Goal: Task Accomplishment & Management: Use online tool/utility

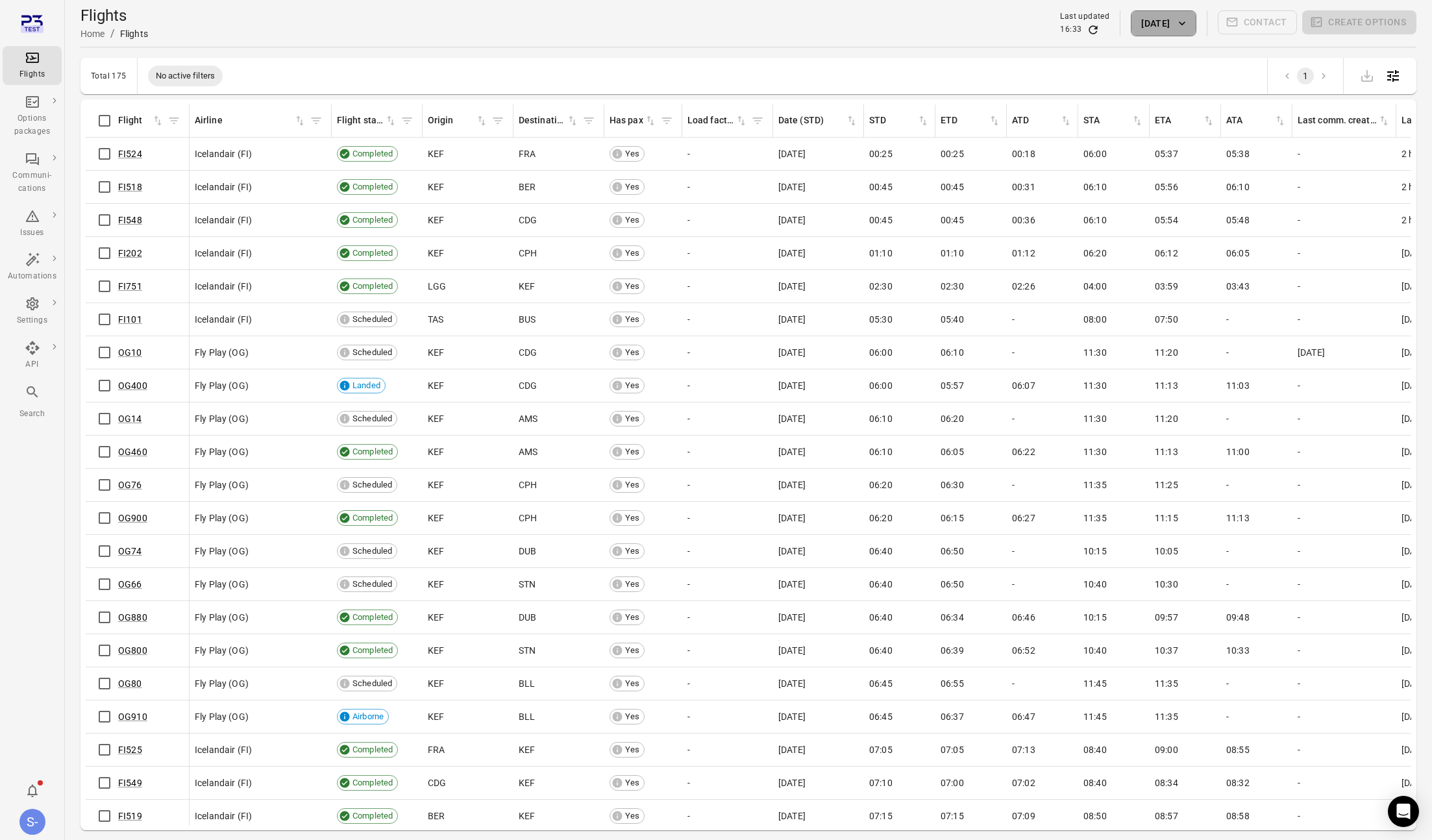
click at [1174, 26] on button "21 Aug 2025" at bounding box center [1164, 23] width 65 height 26
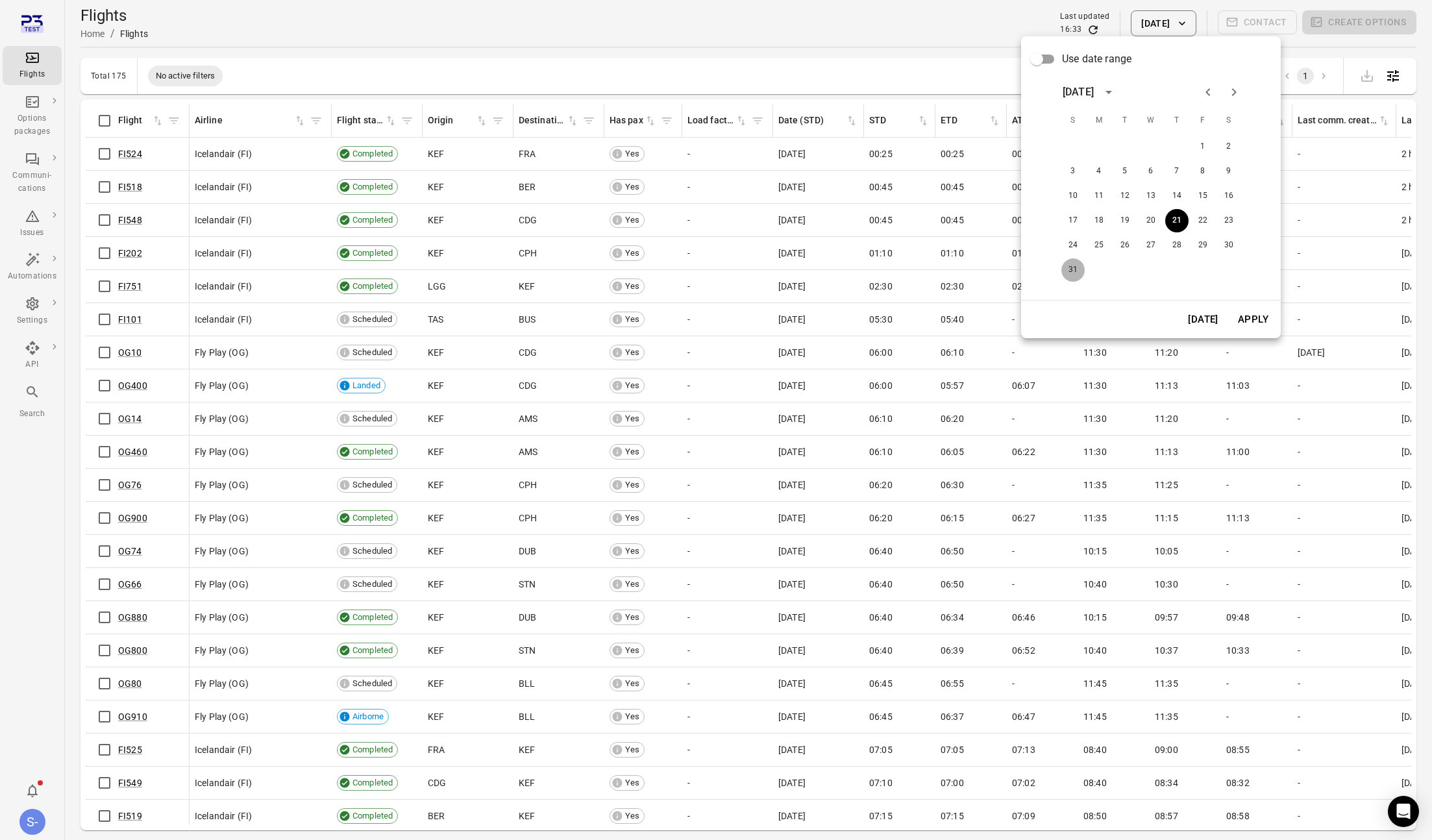
click at [1071, 268] on button "31" at bounding box center [1074, 270] width 24 height 24
click at [1255, 315] on button "Apply" at bounding box center [1253, 319] width 45 height 28
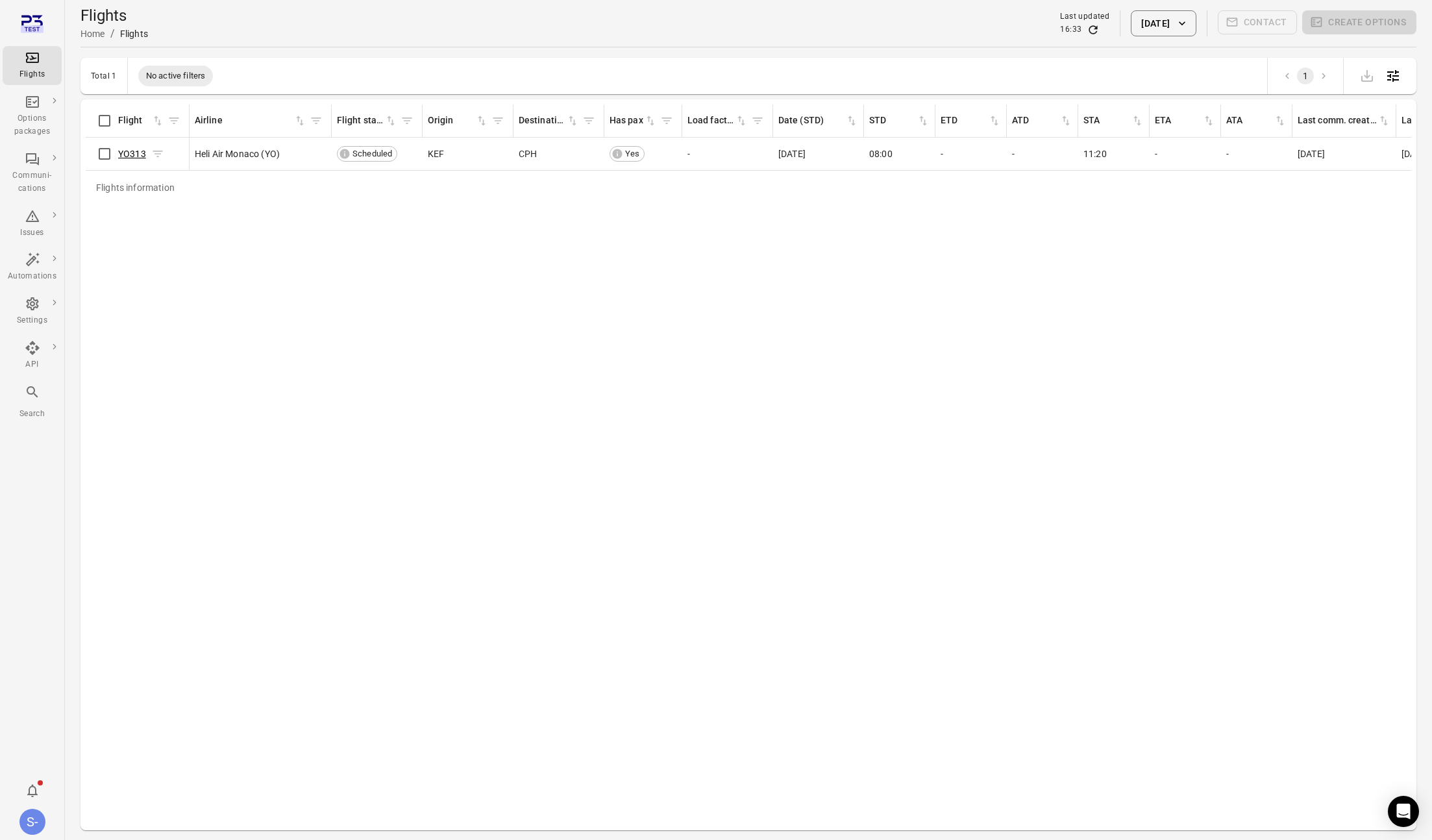
click at [133, 157] on link "YO313" at bounding box center [132, 153] width 28 height 10
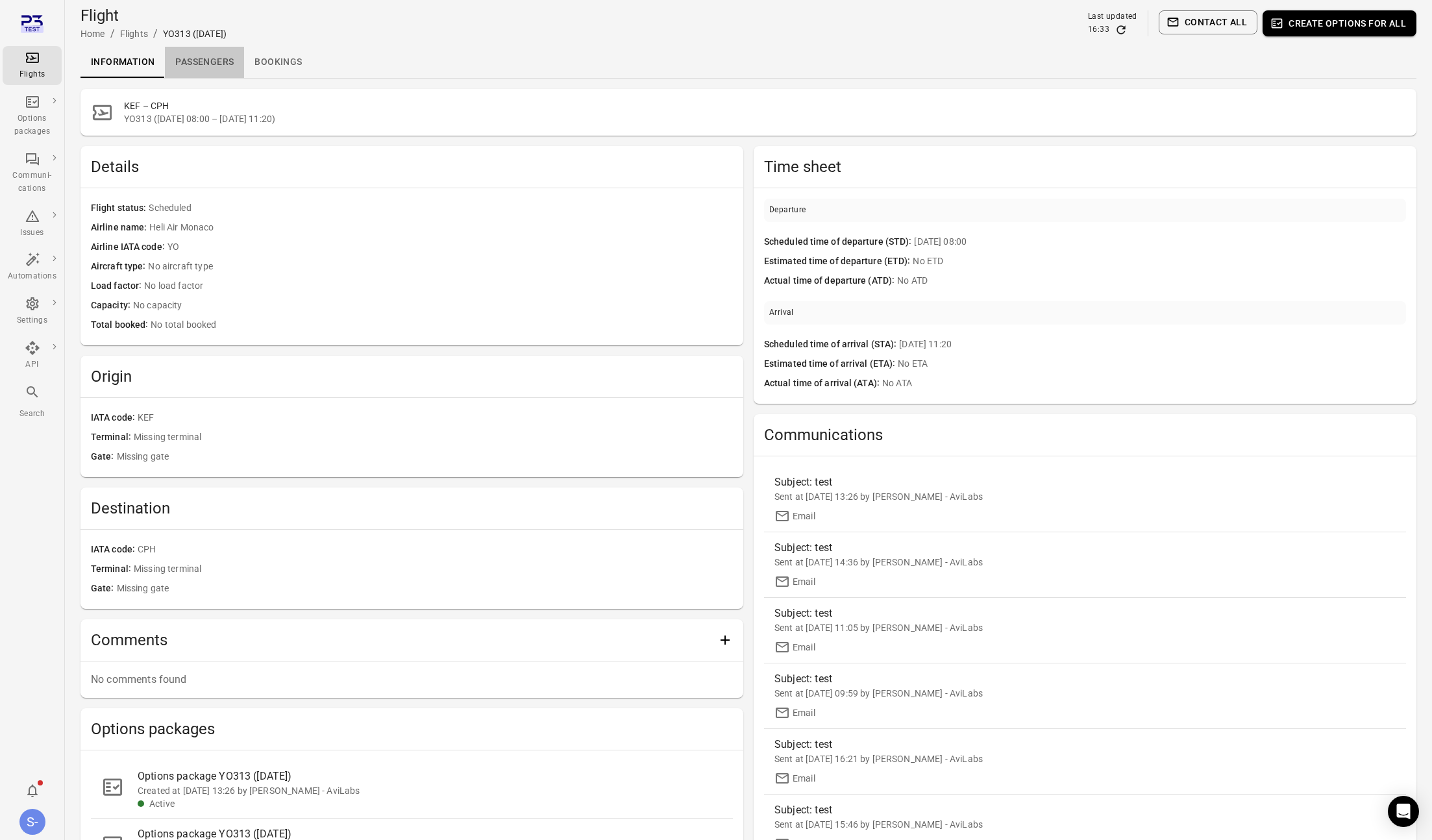
click at [196, 62] on link "Passengers" at bounding box center [204, 62] width 79 height 31
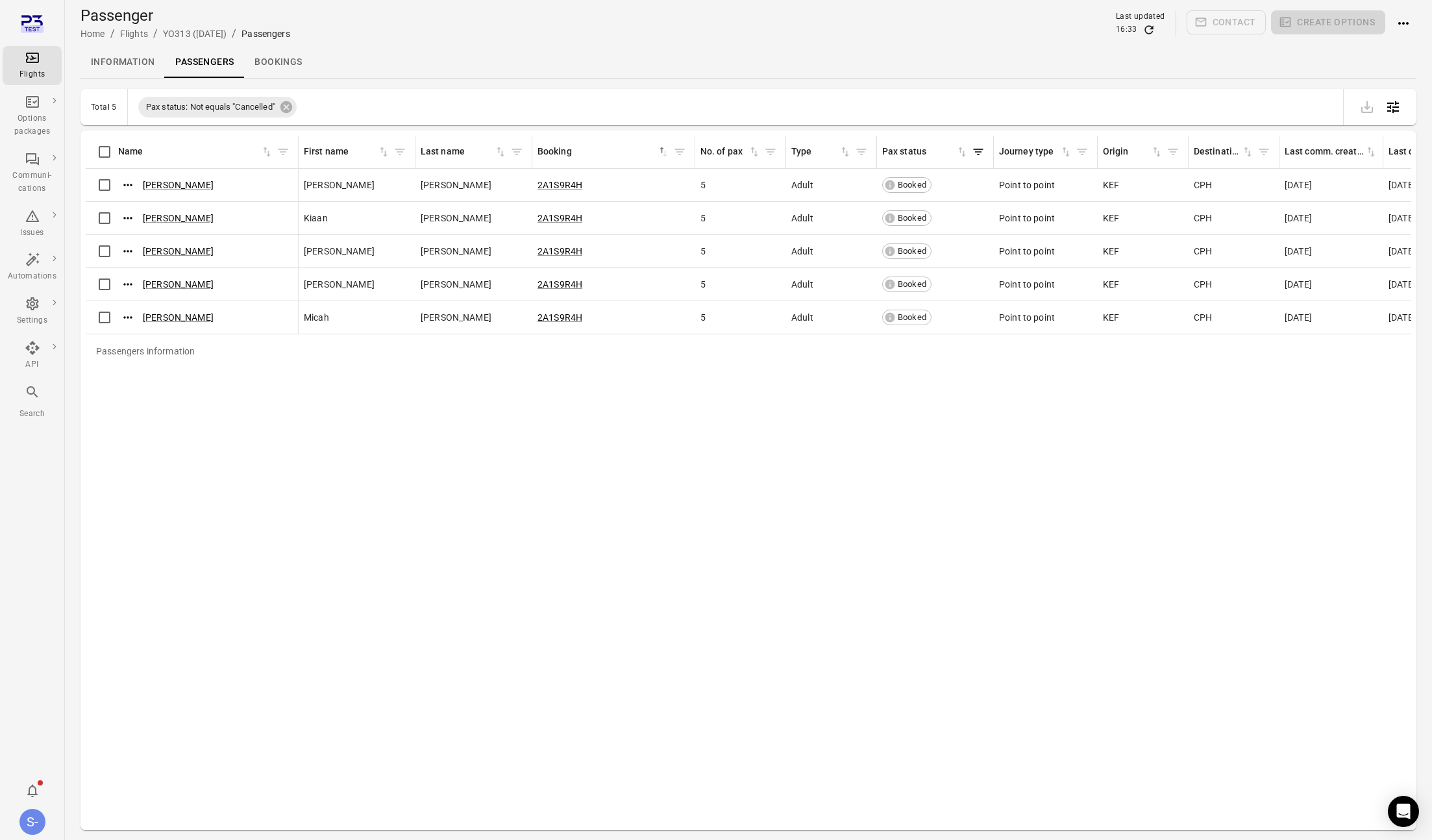
click at [294, 61] on link "Bookings" at bounding box center [278, 62] width 68 height 31
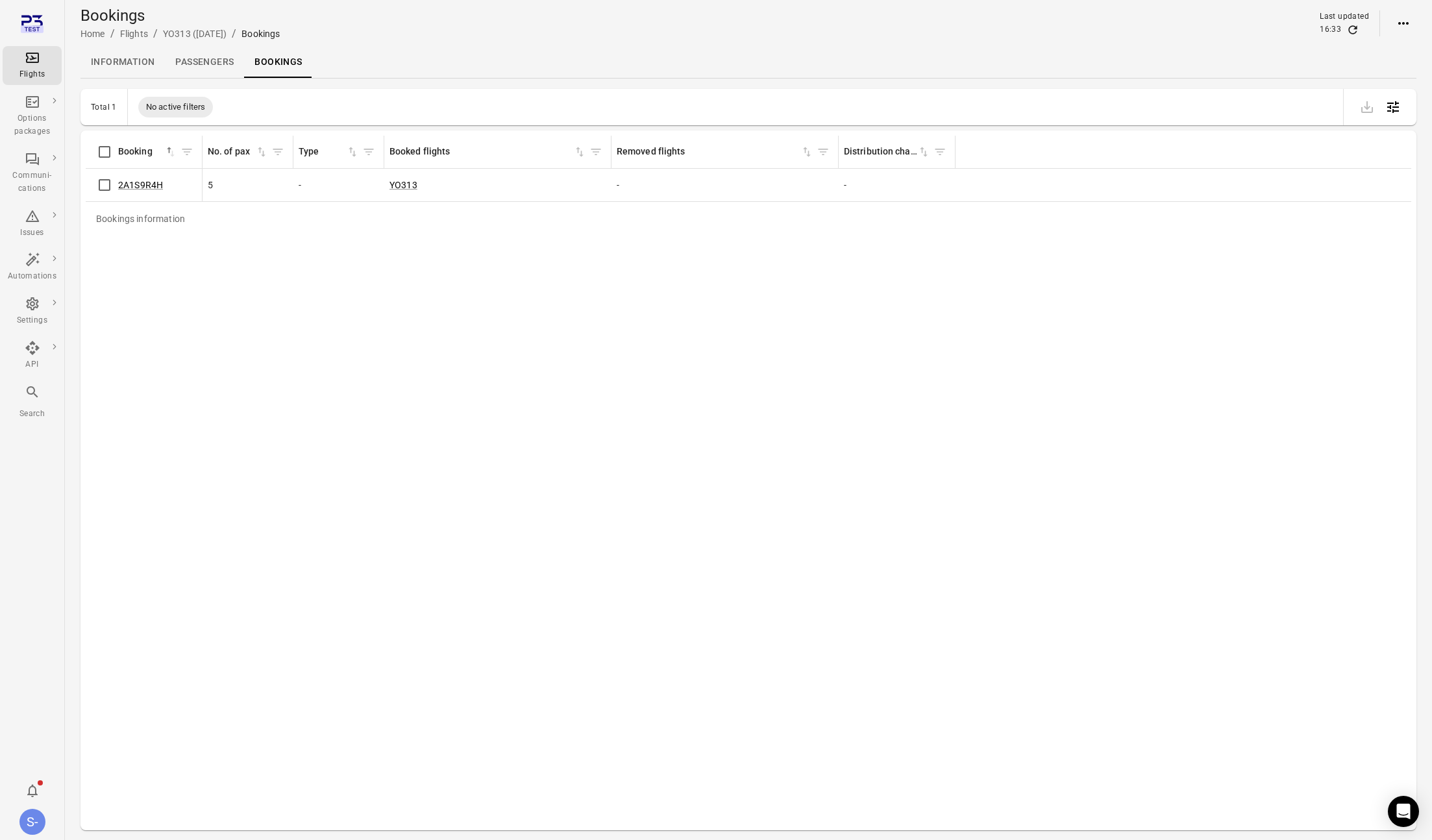
click at [129, 66] on link "Information" at bounding box center [122, 62] width 84 height 31
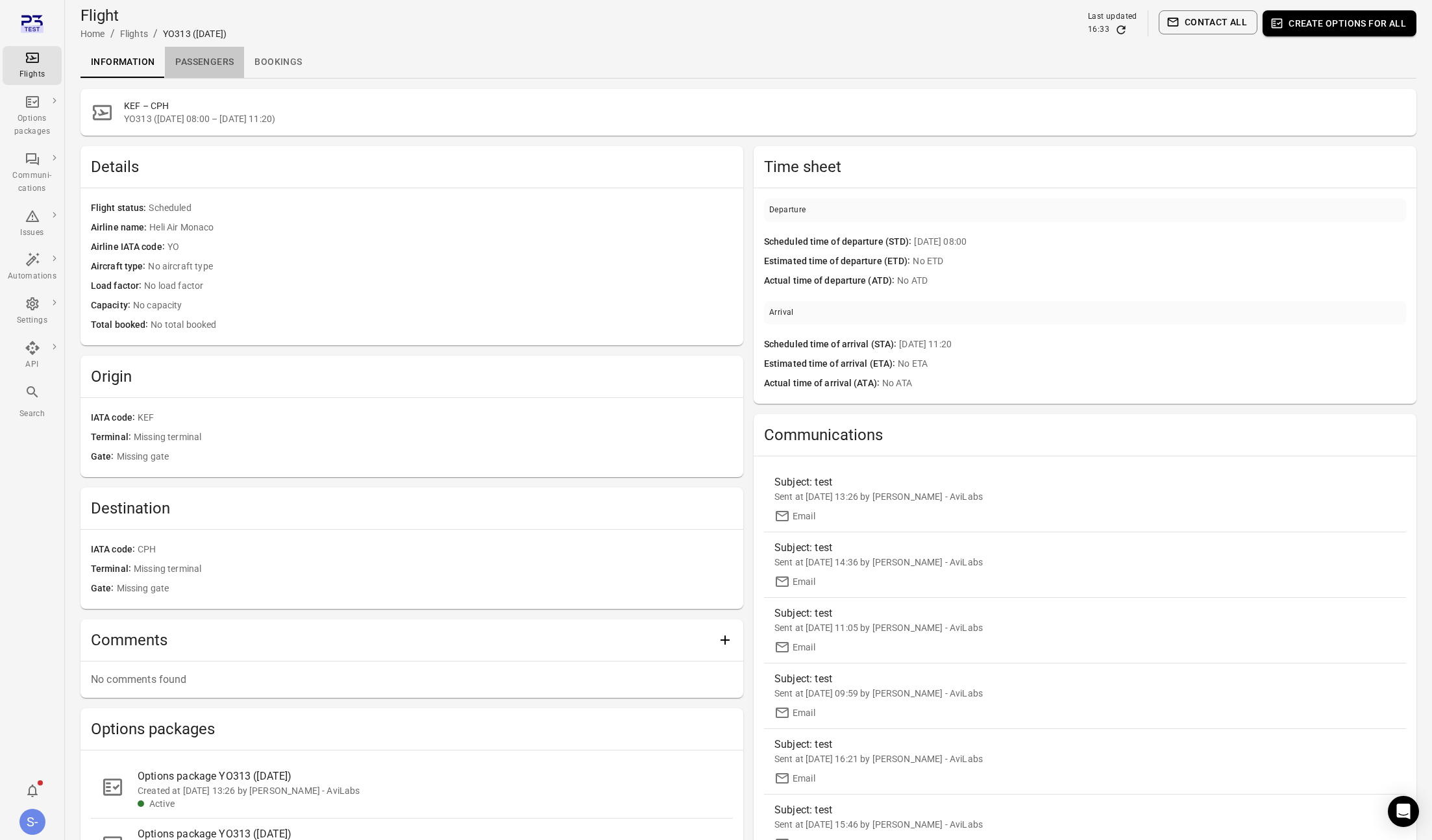
click at [229, 58] on link "Passengers" at bounding box center [204, 62] width 79 height 31
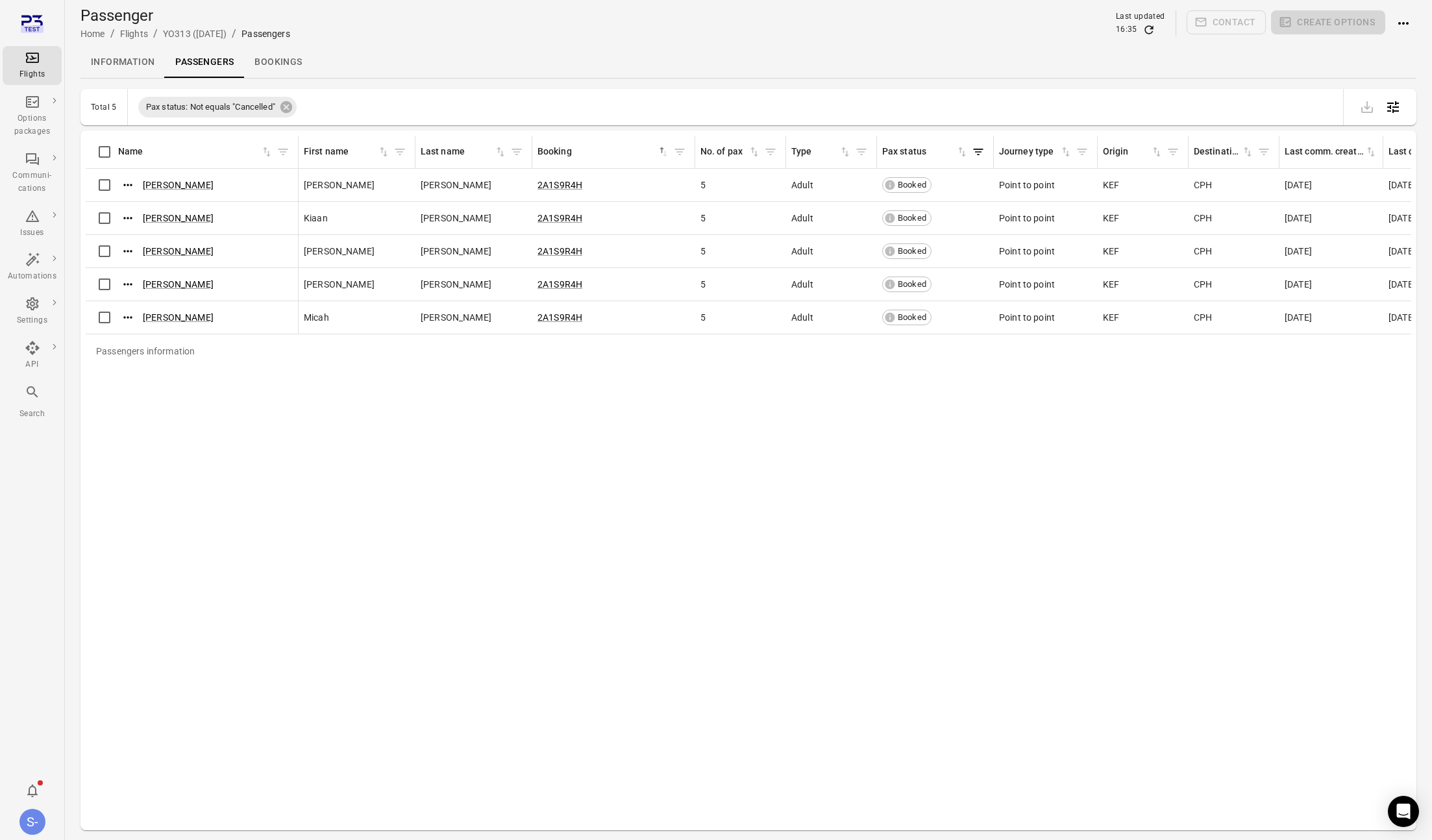
click at [576, 407] on div "Passengers information Name First name Last name Booking sorted ascending No. o…" at bounding box center [749, 480] width 1326 height 689
click at [554, 520] on div "Passengers information Name First name Last name Booking sorted ascending No. o…" at bounding box center [749, 480] width 1326 height 689
click at [291, 108] on icon at bounding box center [286, 107] width 12 height 12
click at [291, 108] on div "Total 5 No active filters" at bounding box center [748, 107] width 1336 height 36
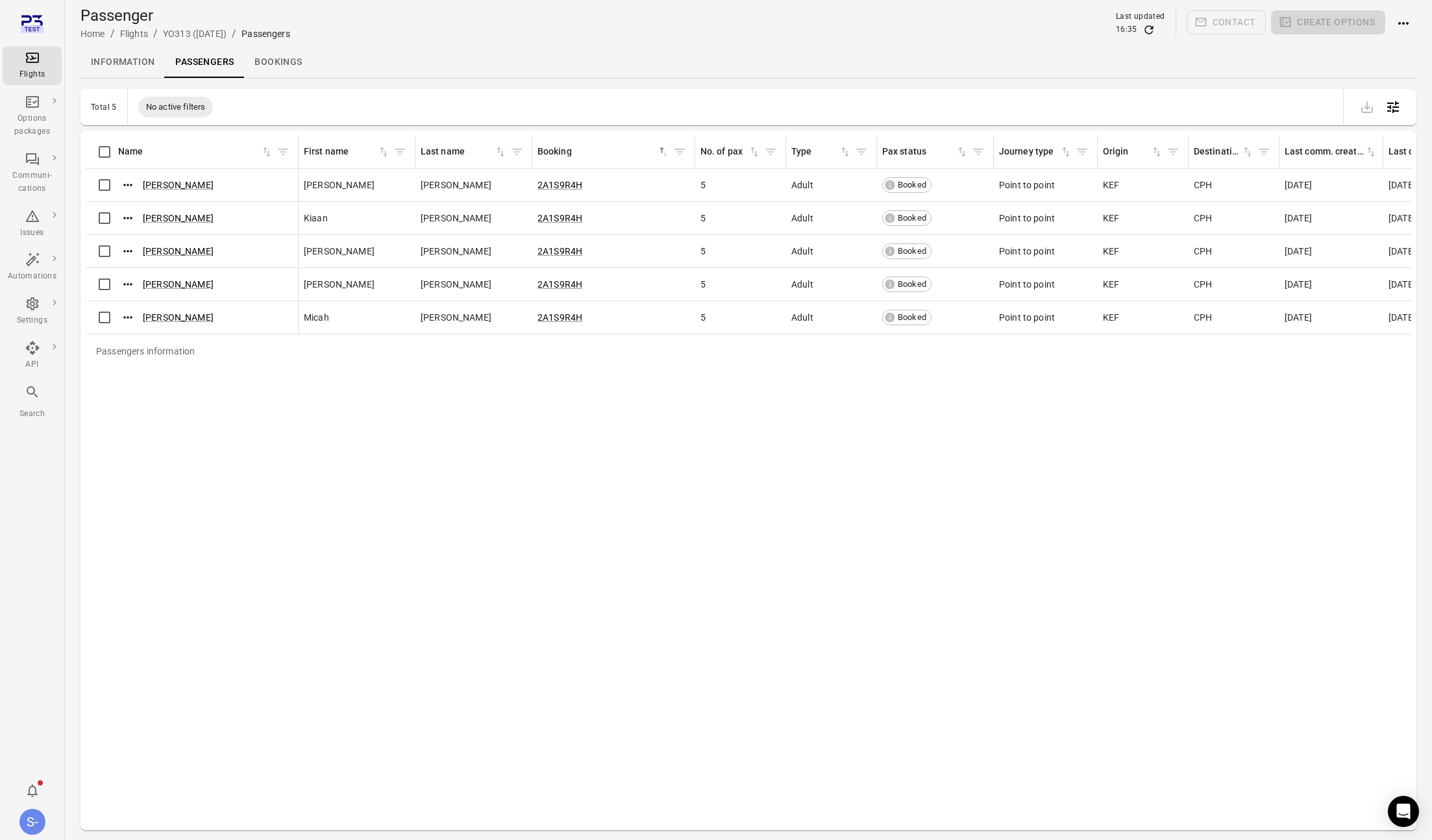
click at [291, 108] on div "Total 5 No active filters" at bounding box center [748, 107] width 1336 height 36
click at [291, 108] on icon at bounding box center [286, 107] width 12 height 12
click at [394, 535] on div "Passengers information Name First name Last name Booking sorted ascending No. o…" at bounding box center [749, 480] width 1326 height 689
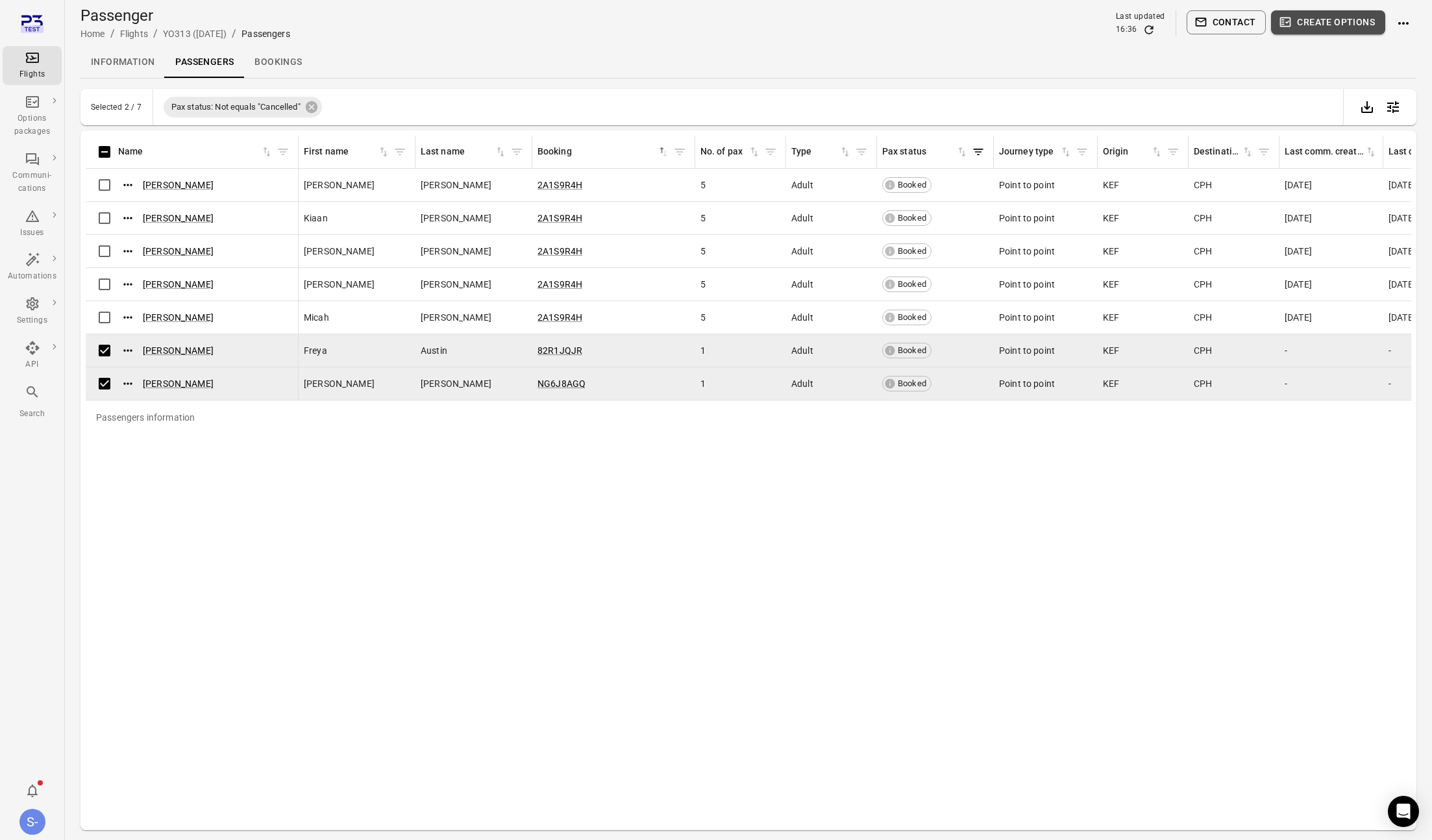
click at [1351, 17] on button "Create options" at bounding box center [1328, 22] width 114 height 24
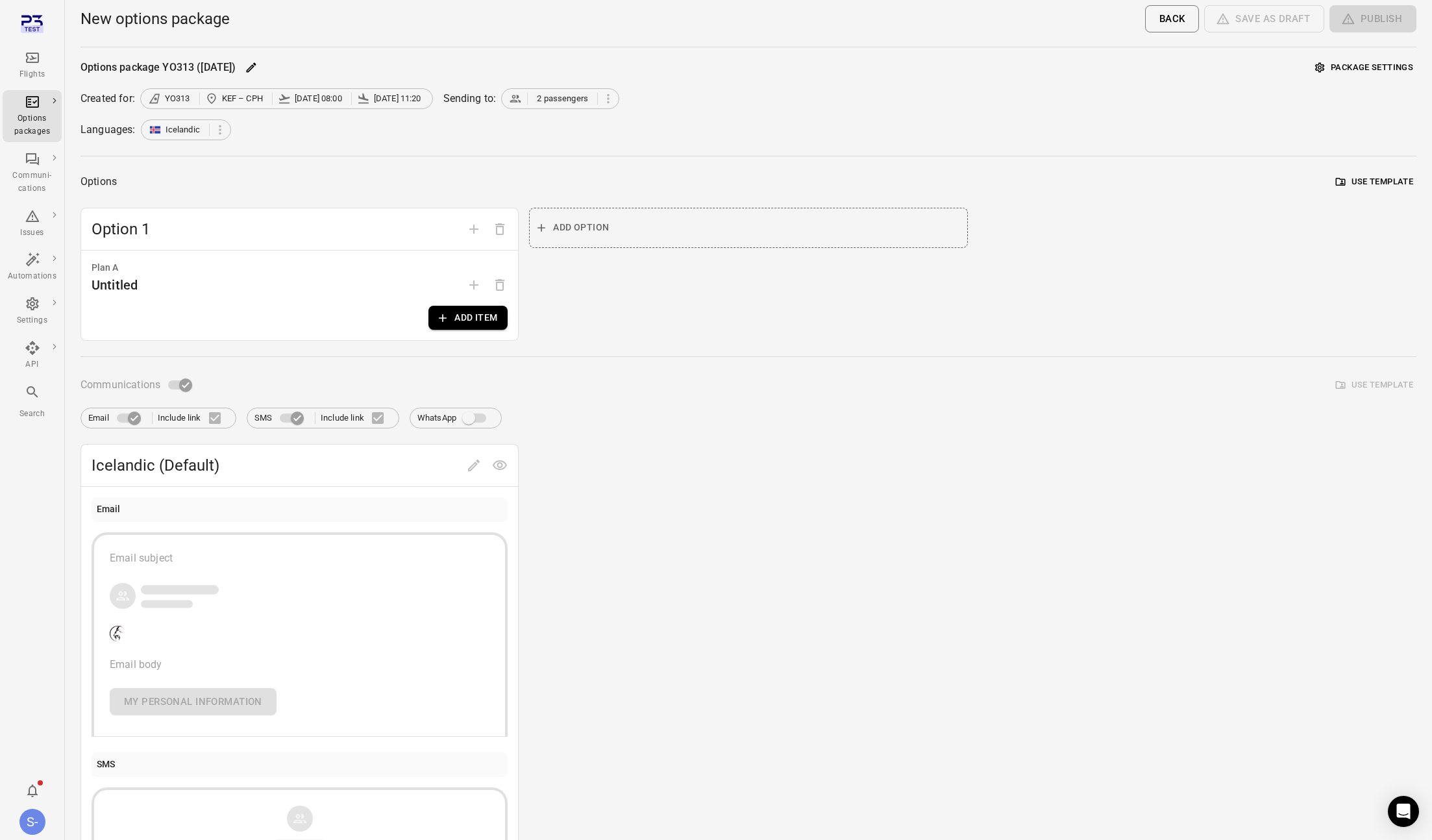
click at [464, 324] on button "Add item" at bounding box center [468, 317] width 79 height 24
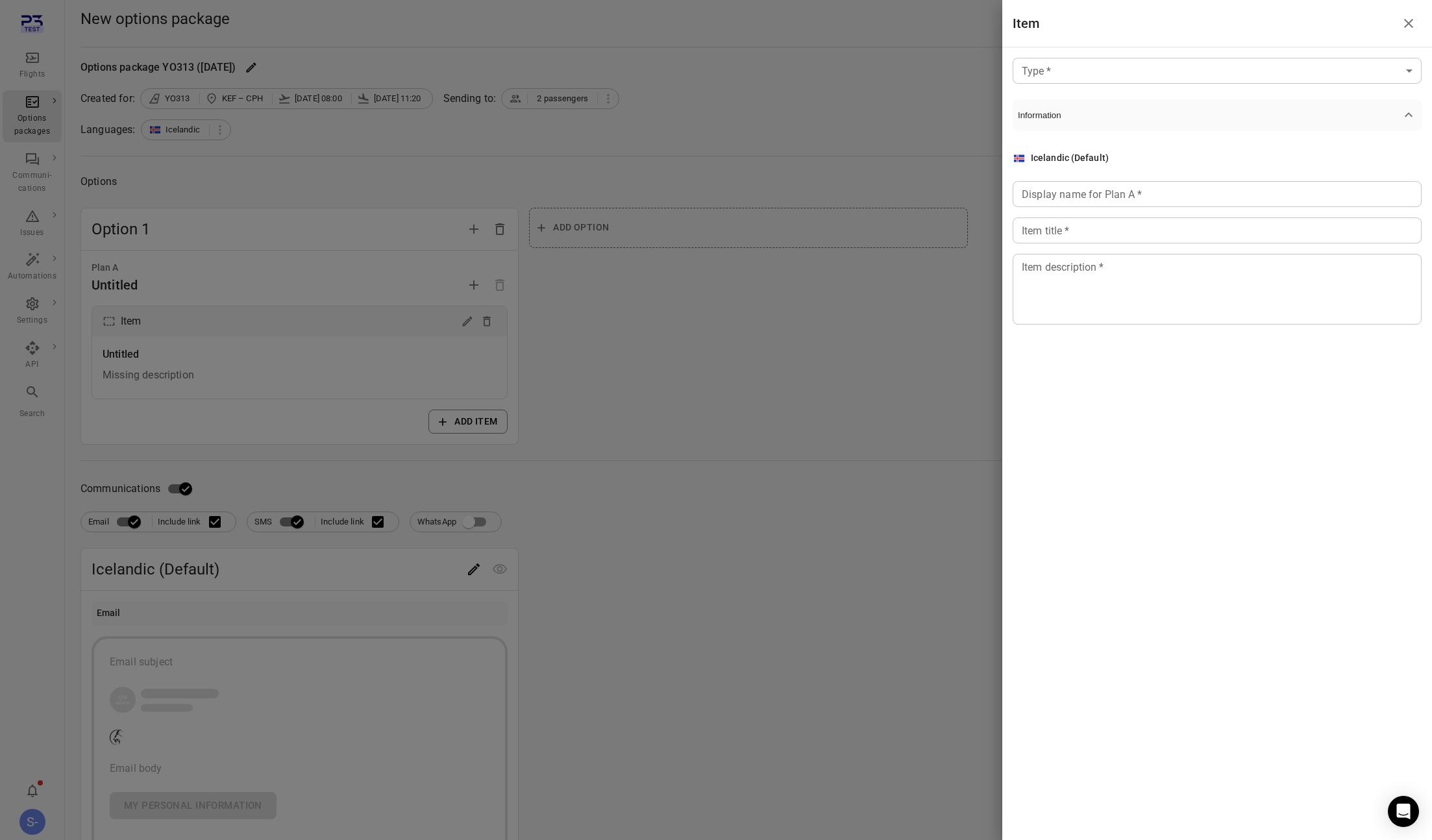
click at [1123, 63] on body "Flights Options packages Communi-cations Issues Automations Settings API Search…" at bounding box center [716, 555] width 1432 height 1111
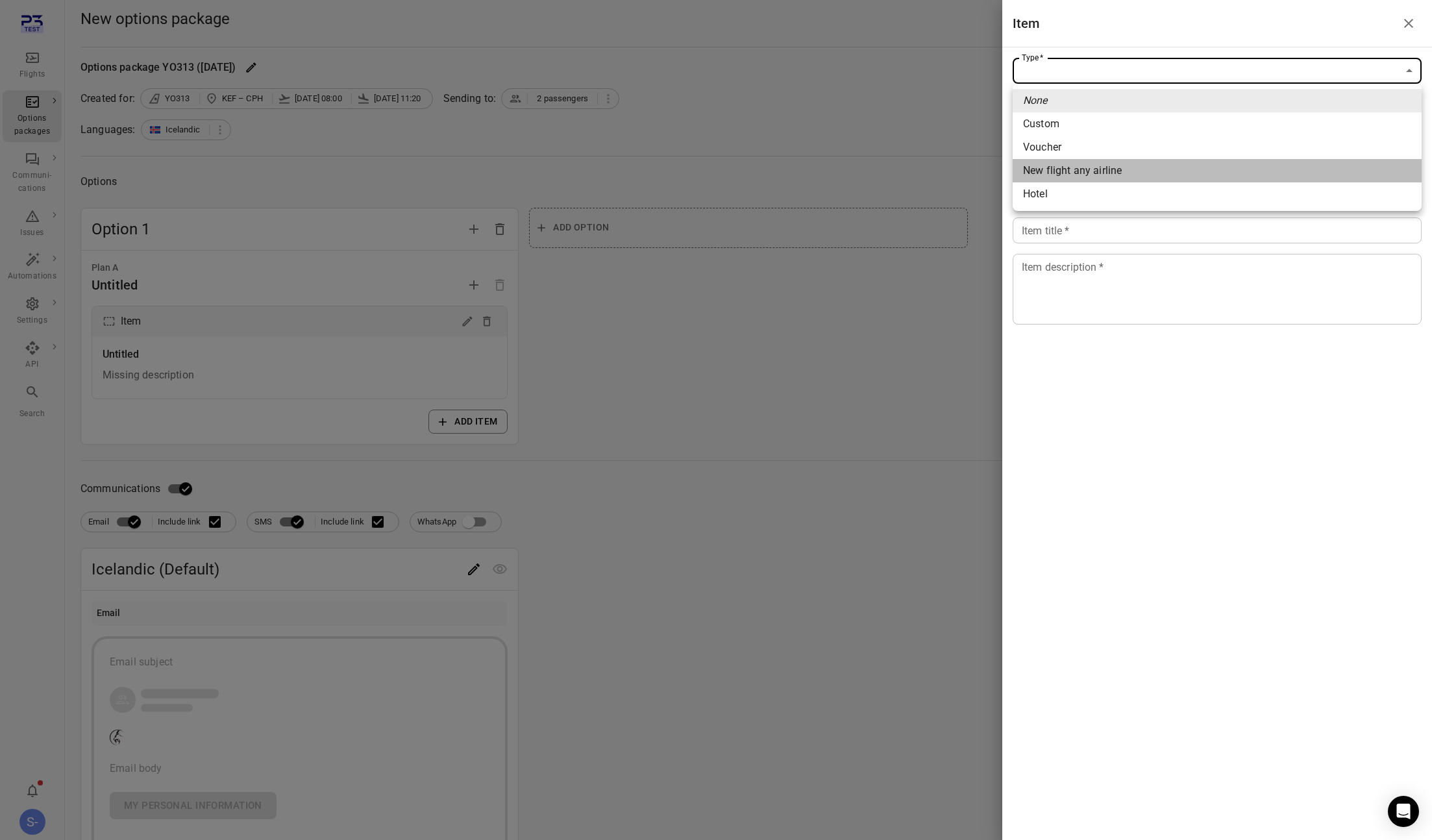
click at [1096, 171] on span "New flight any airline" at bounding box center [1217, 171] width 388 height 16
type input "**********"
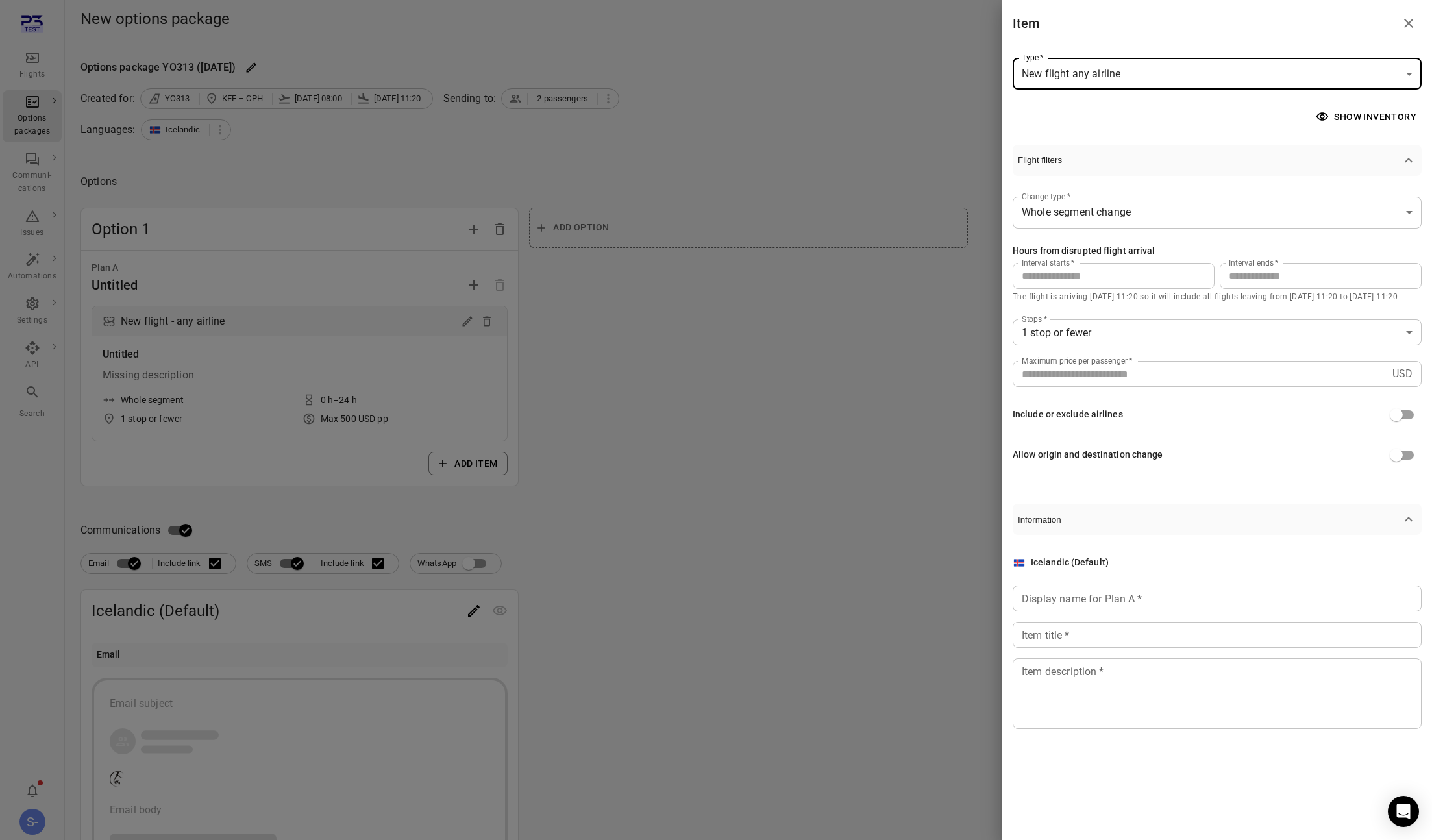
click at [1062, 607] on input "Display name for Plan A   *" at bounding box center [1217, 598] width 409 height 26
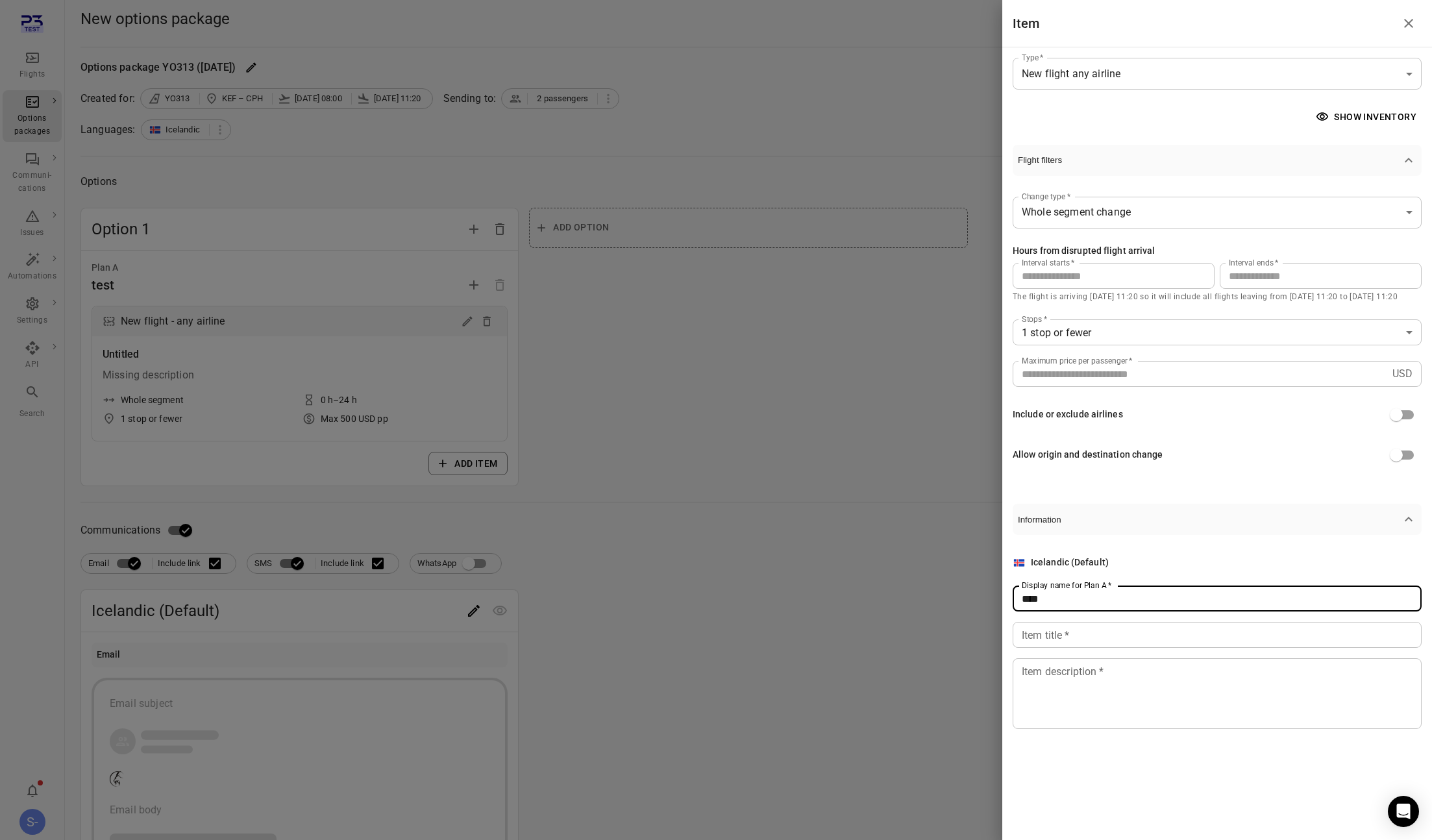
type input "****"
click at [1040, 632] on input "Item title   *" at bounding box center [1217, 635] width 409 height 26
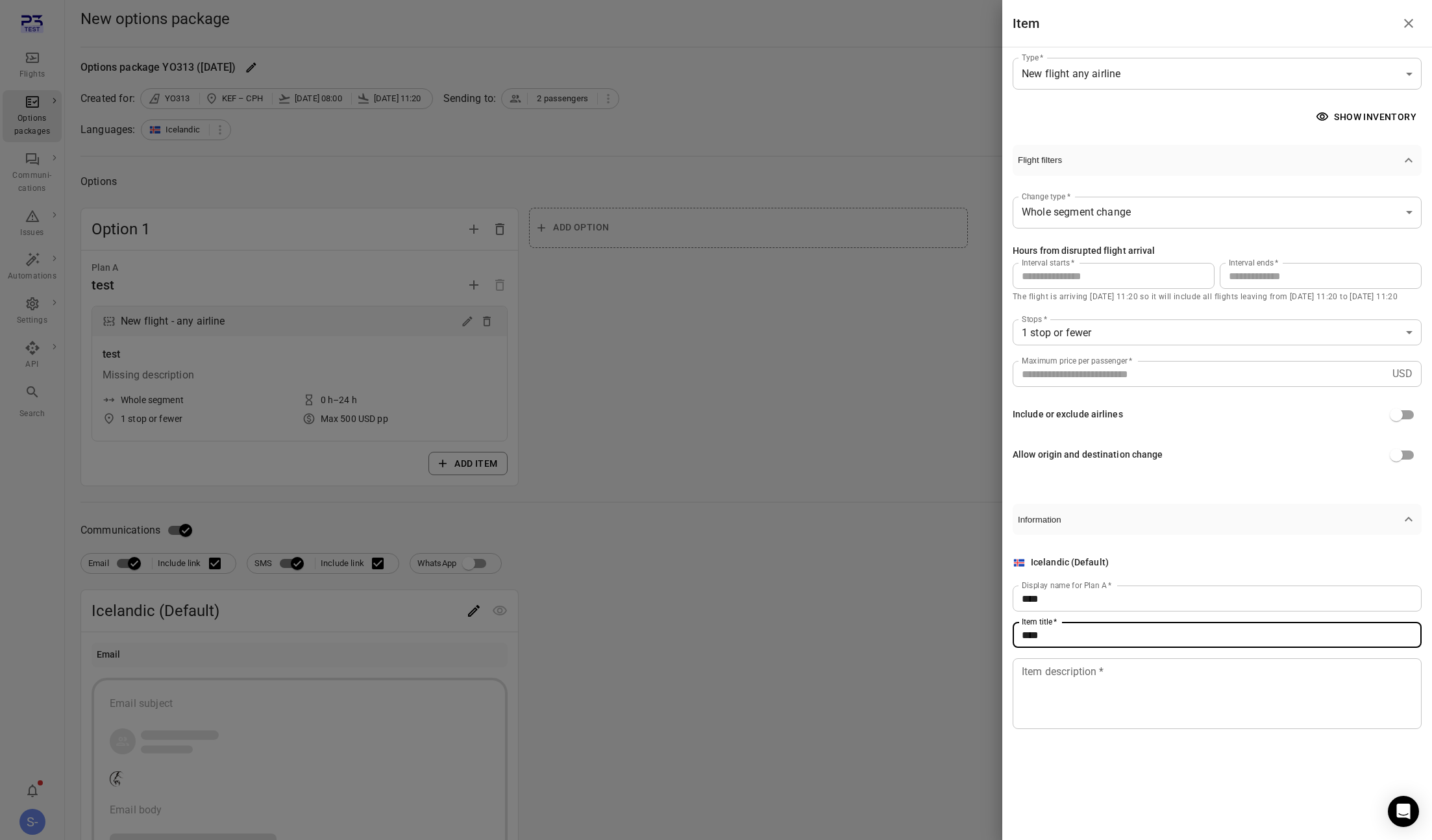
type input "****"
click at [1048, 691] on textarea "Item description   *" at bounding box center [1217, 694] width 391 height 60
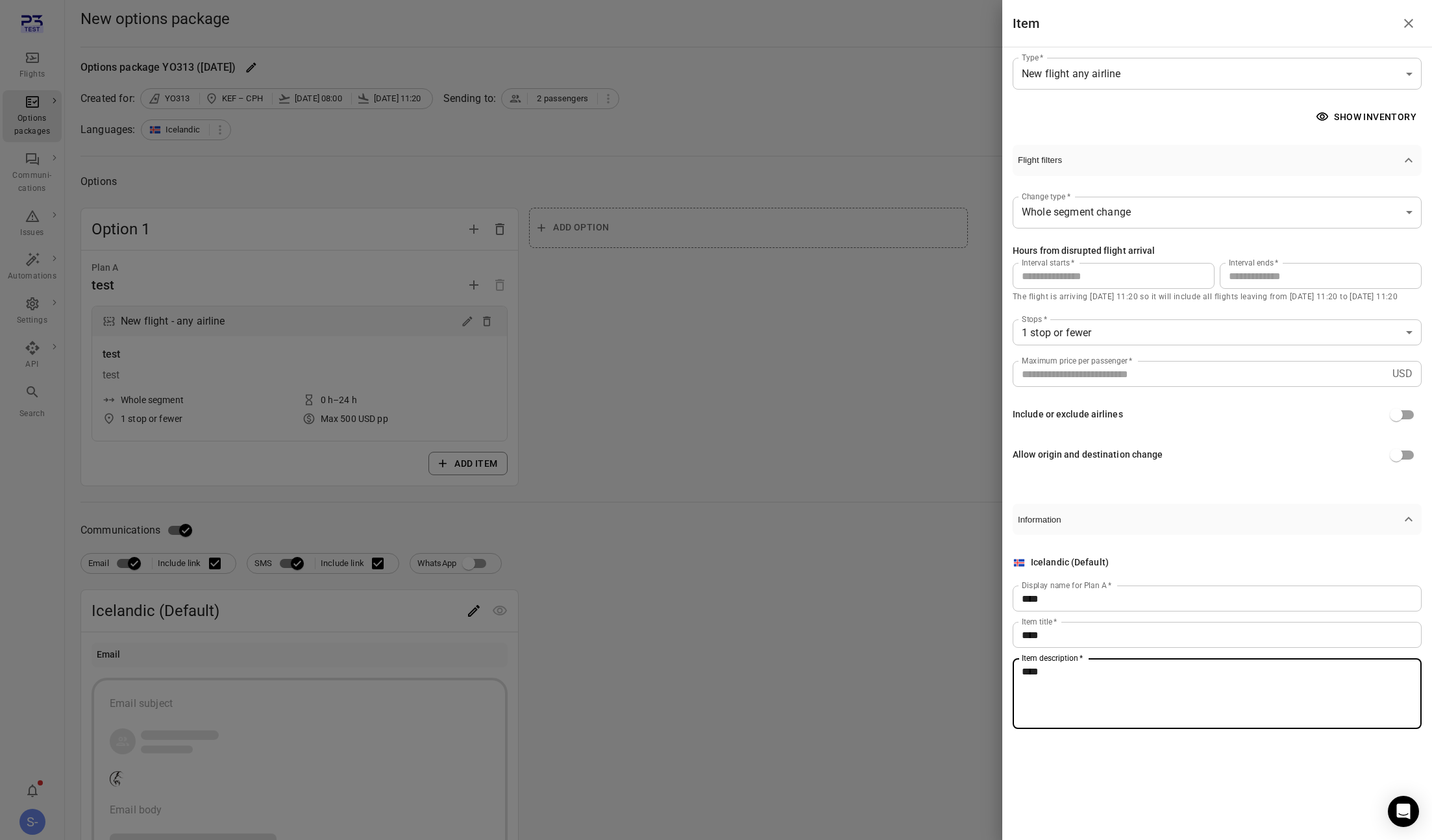
type textarea "****"
click at [1397, 109] on button "Show inventory" at bounding box center [1367, 117] width 108 height 24
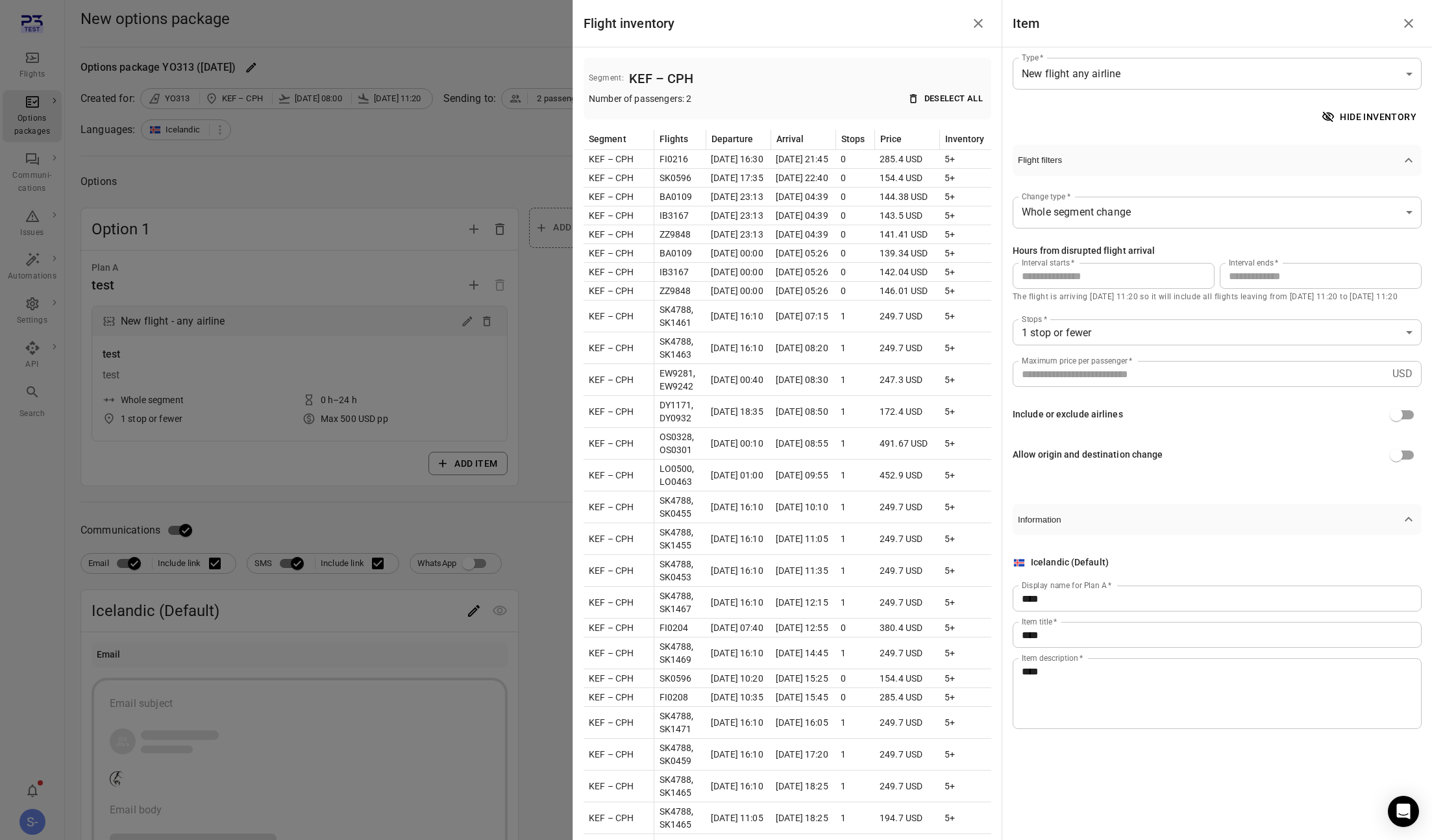
click at [972, 21] on icon "Close drawer" at bounding box center [979, 24] width 16 height 16
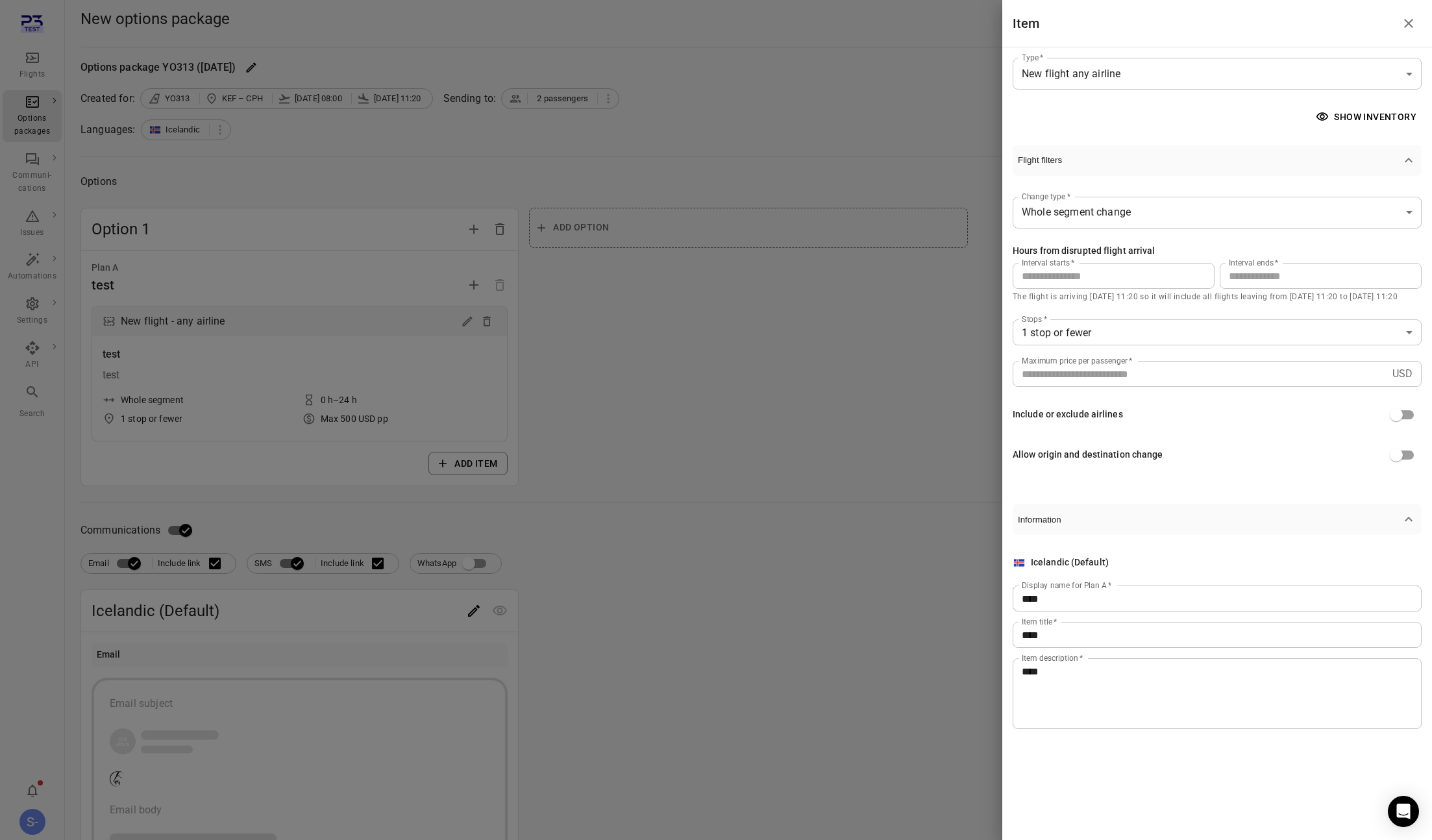
click at [1412, 24] on icon "Close drawer" at bounding box center [1409, 24] width 16 height 16
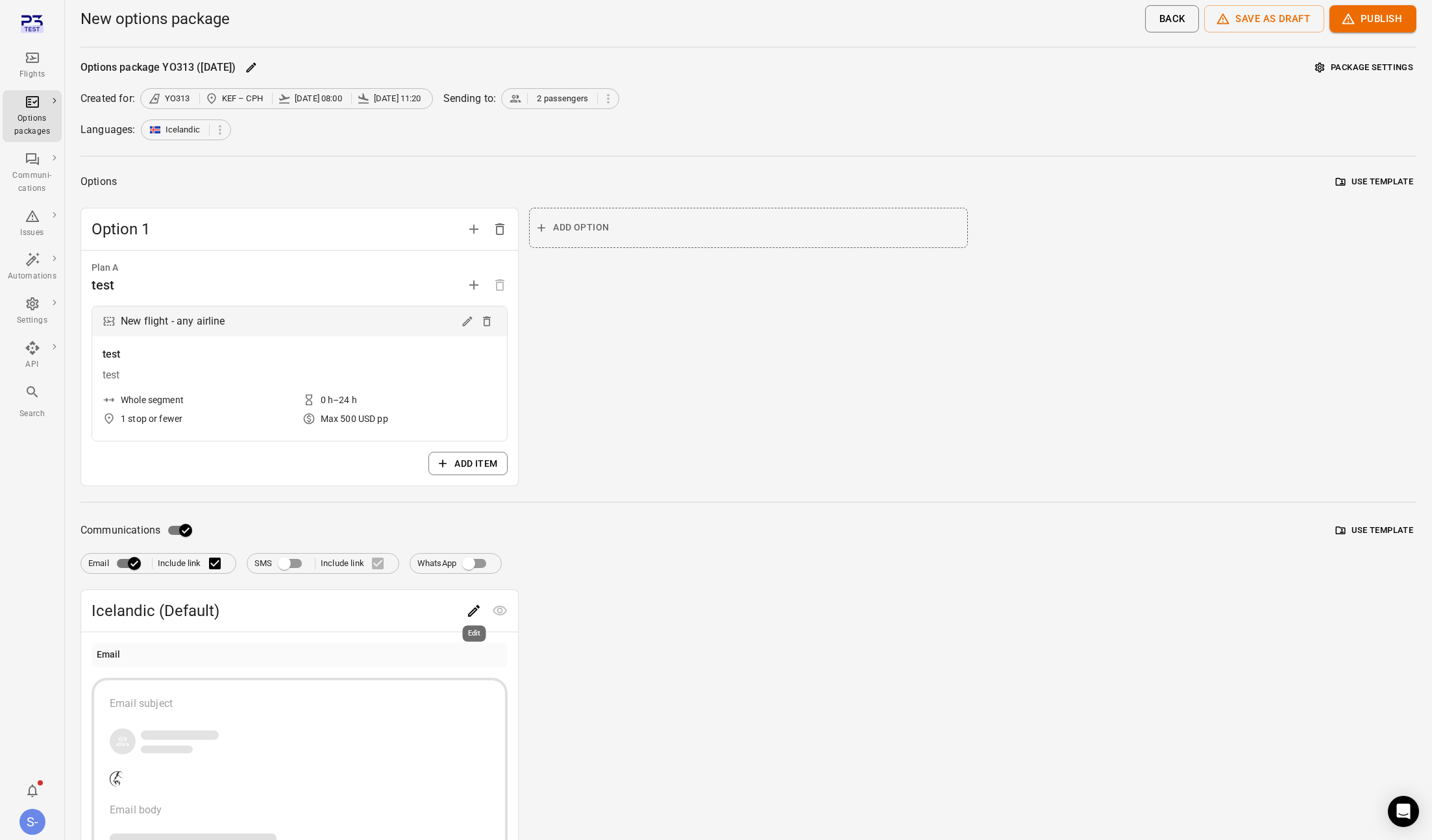
click at [470, 613] on icon "Edit" at bounding box center [474, 611] width 12 height 12
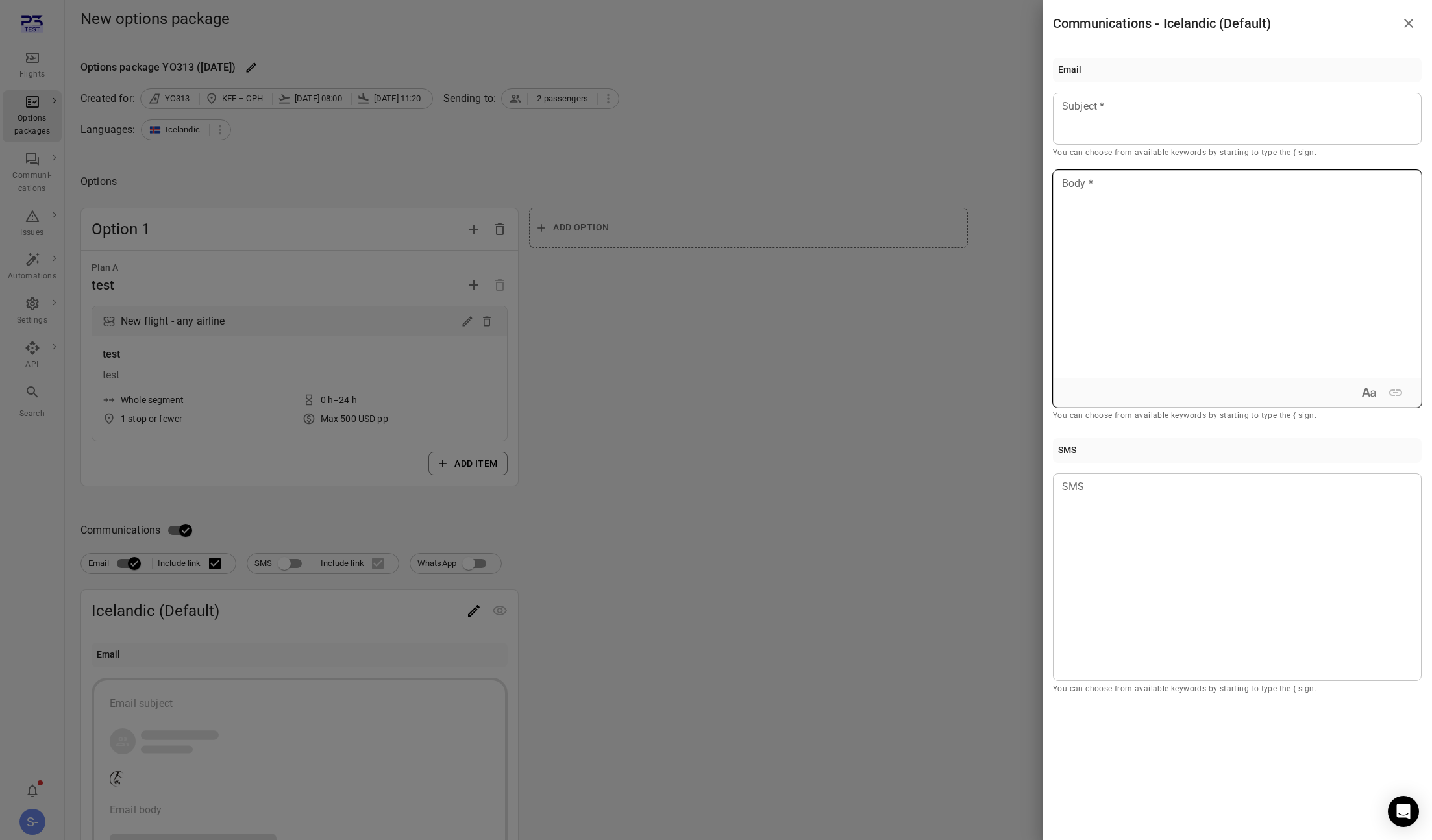
click at [1190, 221] on div at bounding box center [1238, 274] width 368 height 208
click at [1136, 135] on div at bounding box center [1237, 119] width 369 height 52
click at [1116, 204] on div at bounding box center [1238, 274] width 368 height 208
click at [836, 394] on div at bounding box center [716, 420] width 1432 height 840
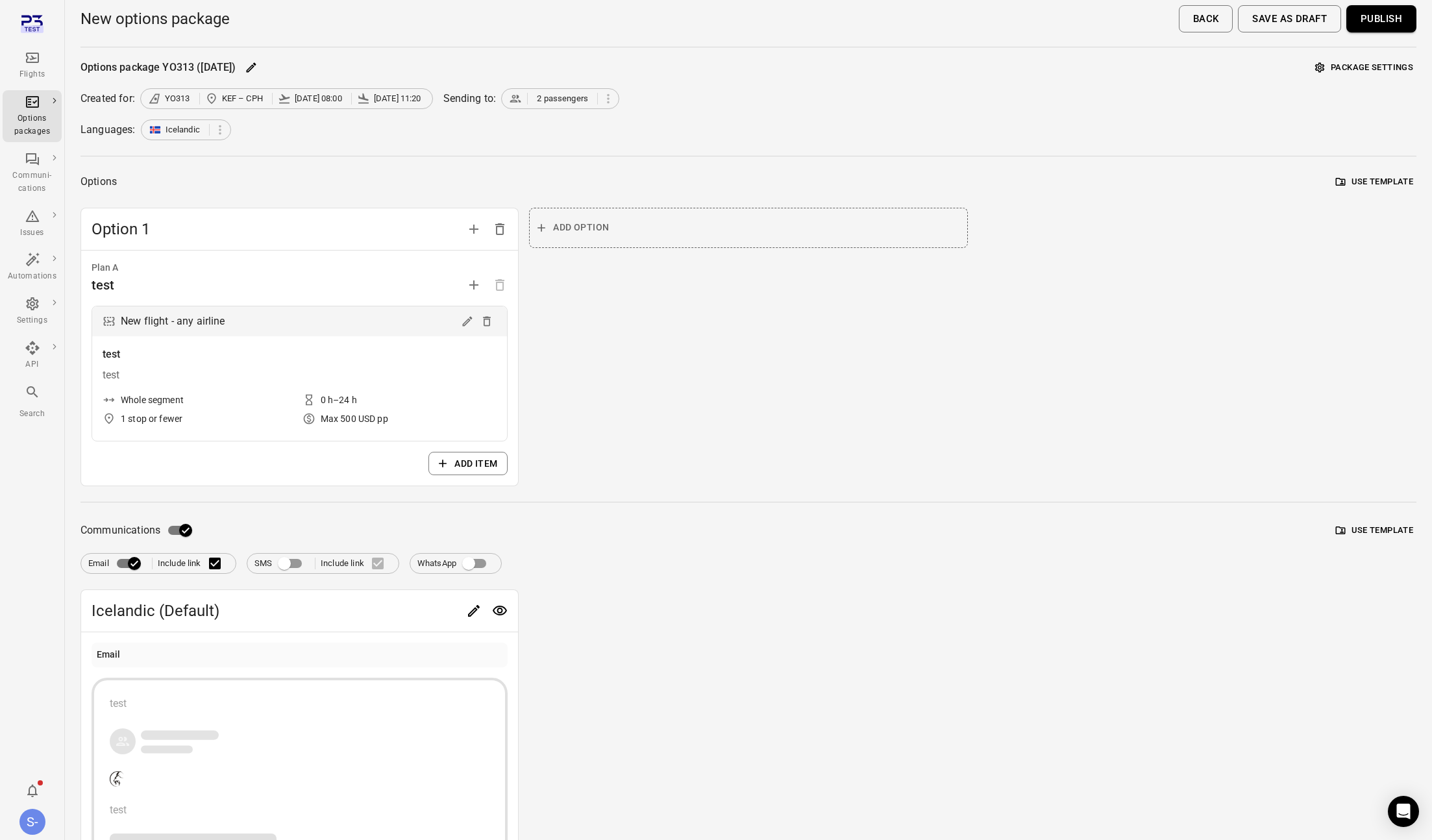
click at [729, 312] on div "Add option" at bounding box center [748, 347] width 438 height 279
click at [1412, 11] on button "Publish" at bounding box center [1381, 19] width 70 height 28
